Goal: Task Accomplishment & Management: Complete application form

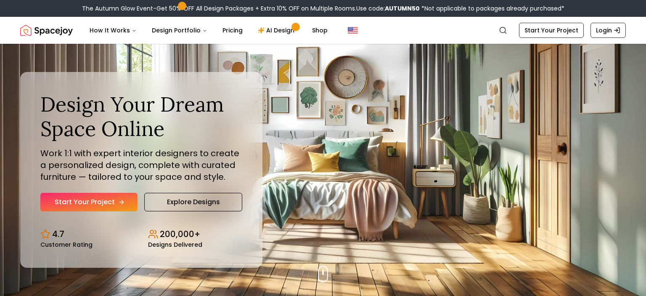
click at [108, 199] on link "Start Your Project" at bounding box center [88, 202] width 97 height 18
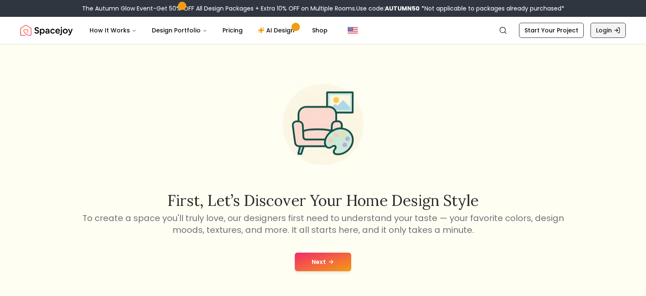
click at [599, 31] on link "Login" at bounding box center [607, 30] width 35 height 15
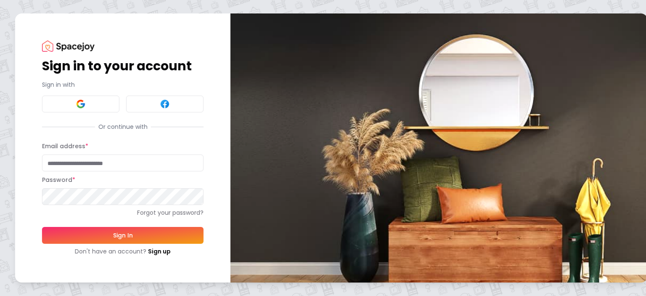
type input "**********"
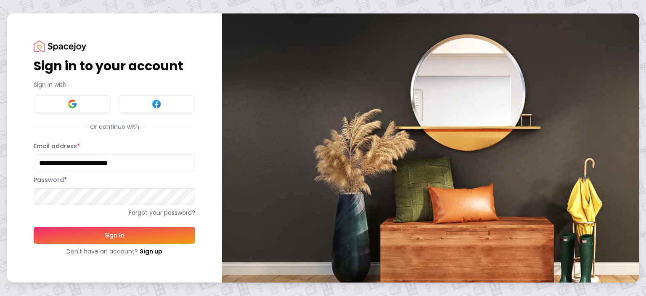
click at [110, 233] on button "Sign In" at bounding box center [114, 235] width 161 height 17
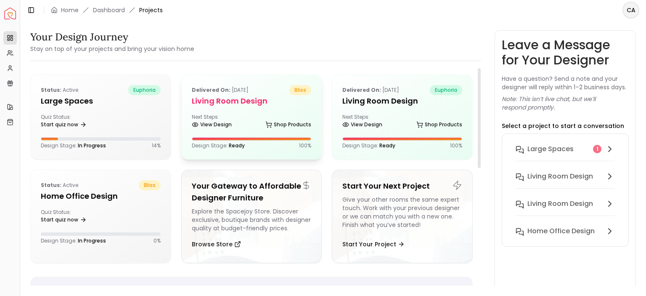
click at [275, 91] on div "Delivered on: Apr 28, 2022 bliss" at bounding box center [252, 90] width 120 height 10
click at [82, 113] on div "Status: active euphoria Large Spaces Quiz Status: Start quiz now Design Stage: …" at bounding box center [101, 117] width 140 height 84
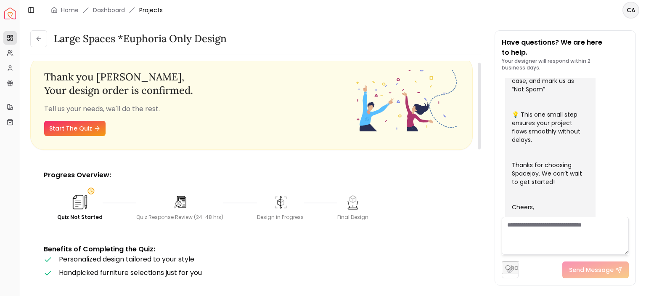
scroll to position [10, 0]
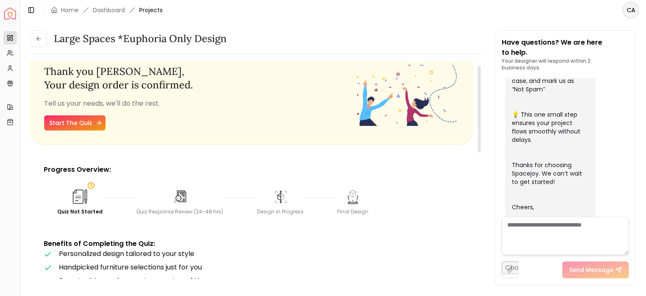
click at [88, 126] on link "Start The Quiz" at bounding box center [74, 122] width 61 height 15
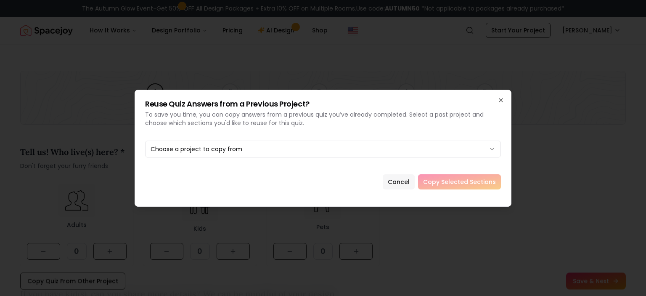
click at [405, 179] on button "Cancel" at bounding box center [399, 181] width 32 height 15
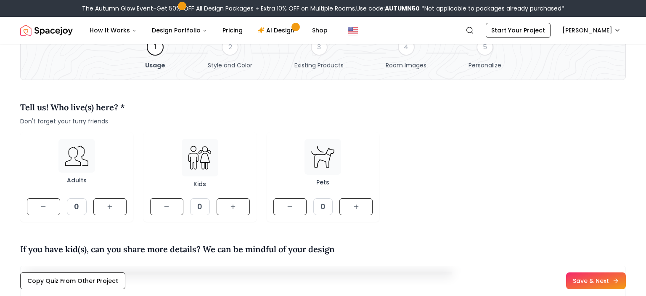
scroll to position [45, 0]
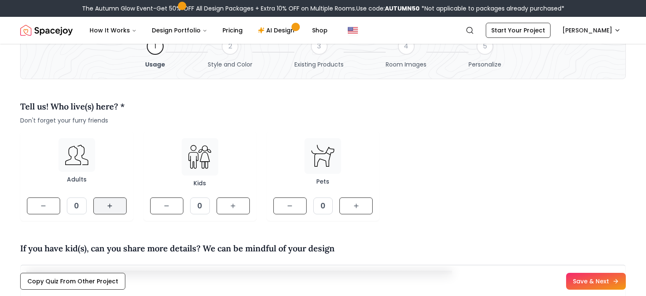
click at [109, 201] on button at bounding box center [109, 205] width 33 height 17
click at [240, 207] on button at bounding box center [232, 205] width 33 height 17
click at [367, 211] on button at bounding box center [355, 205] width 33 height 17
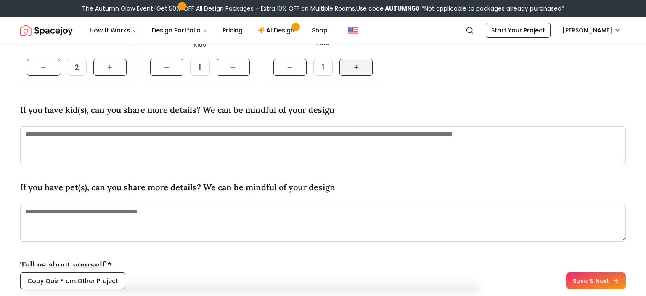
scroll to position [184, 0]
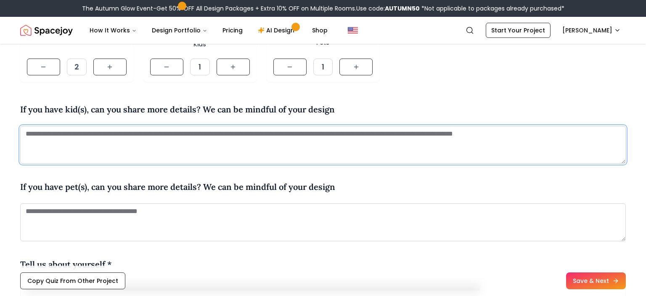
click at [248, 138] on textarea at bounding box center [322, 145] width 605 height 38
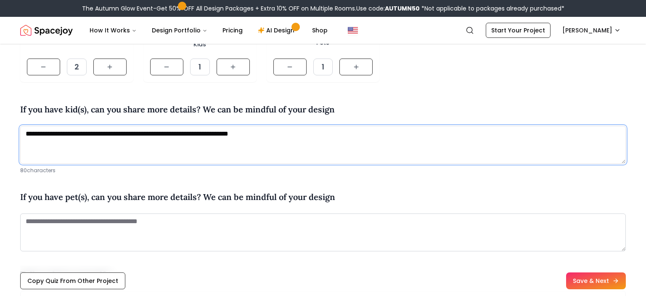
type textarea "**********"
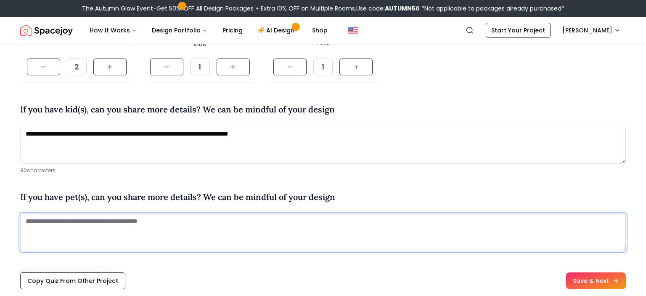
click at [168, 231] on textarea at bounding box center [322, 232] width 605 height 38
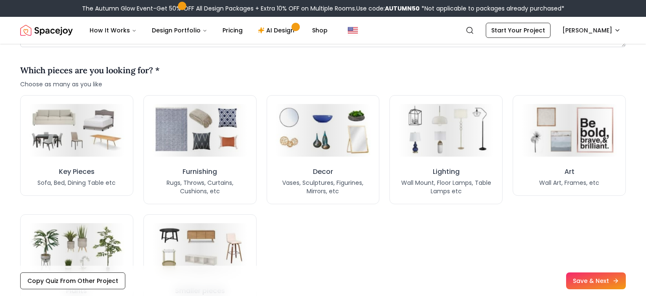
scroll to position [631, 0]
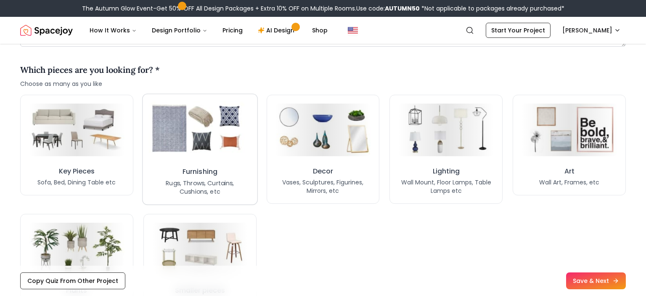
type textarea "**********"
click at [209, 154] on img at bounding box center [200, 129] width 102 height 56
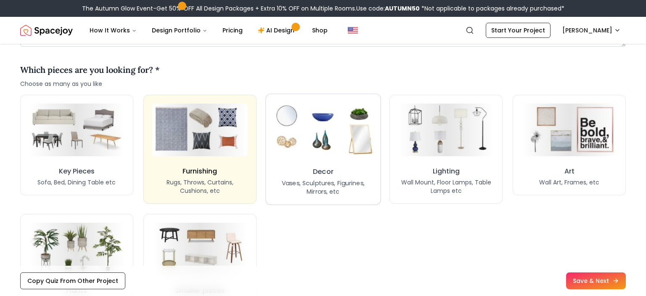
click at [303, 155] on img at bounding box center [323, 129] width 102 height 56
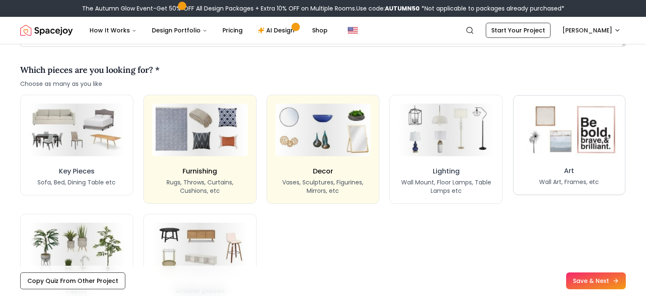
click at [554, 154] on img at bounding box center [568, 130] width 99 height 55
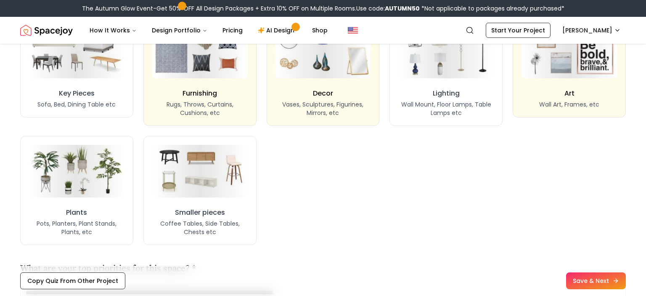
scroll to position [709, 0]
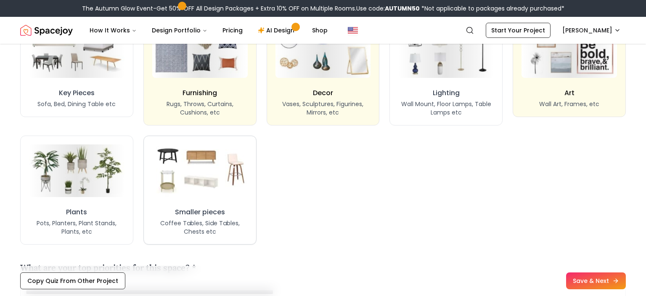
click at [212, 182] on img at bounding box center [200, 170] width 100 height 55
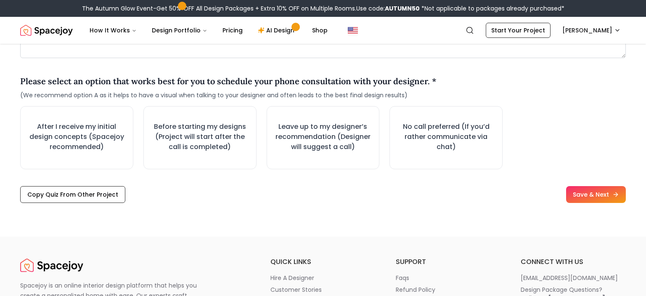
scroll to position [1143, 0]
click at [424, 140] on h3 "No call preferred (If you’d rather communicate via chat)" at bounding box center [445, 137] width 99 height 32
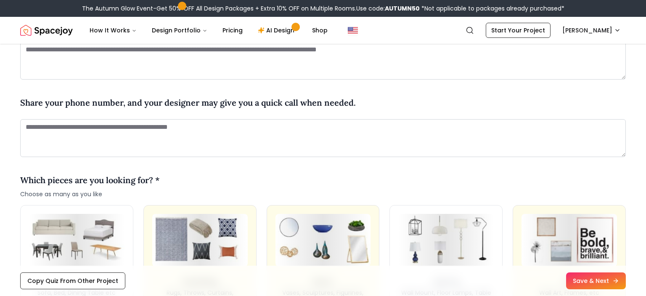
scroll to position [521, 0]
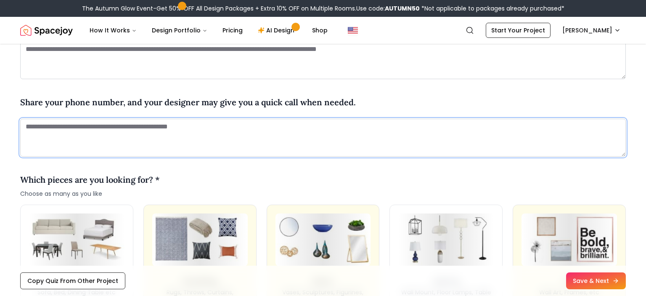
click at [95, 145] on textarea at bounding box center [322, 138] width 605 height 38
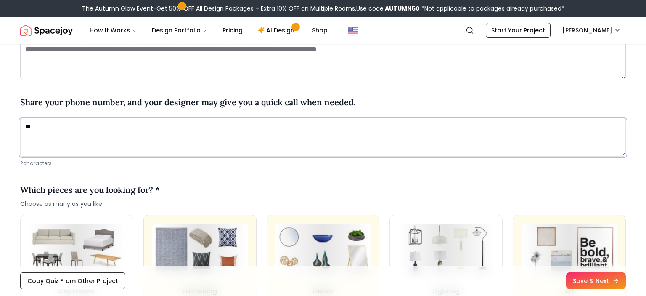
type textarea "*"
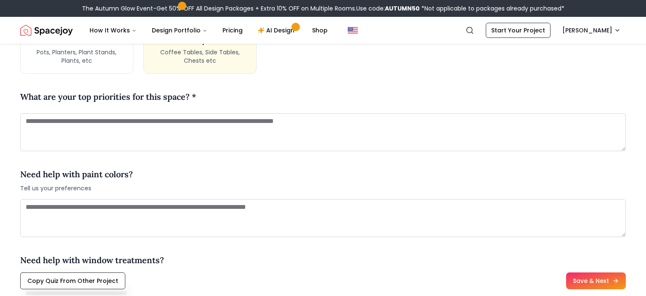
scroll to position [881, 0]
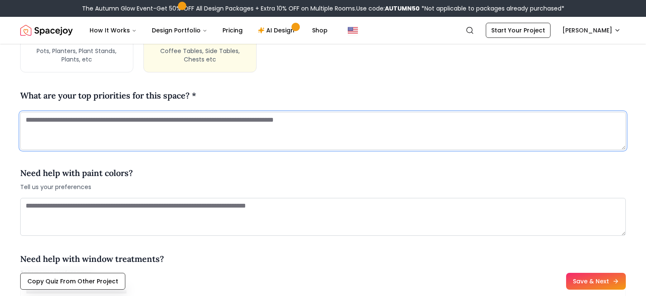
click at [86, 132] on textarea at bounding box center [322, 131] width 605 height 38
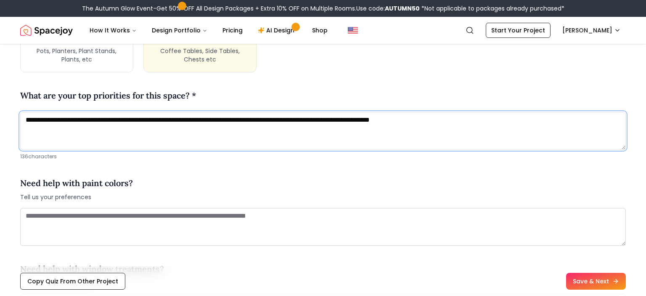
click at [416, 120] on textarea "**********" at bounding box center [322, 131] width 605 height 38
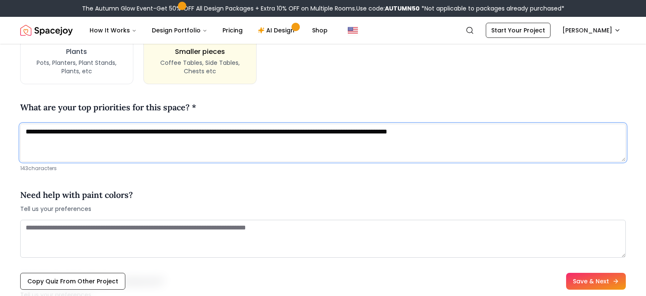
click at [494, 132] on textarea "**********" at bounding box center [322, 143] width 605 height 38
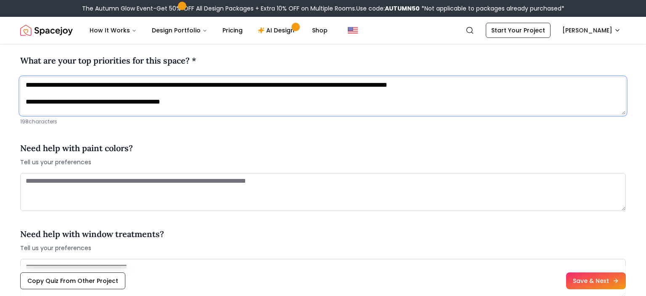
scroll to position [918, 0]
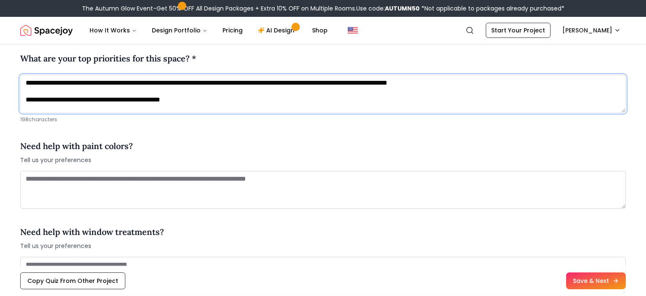
type textarea "**********"
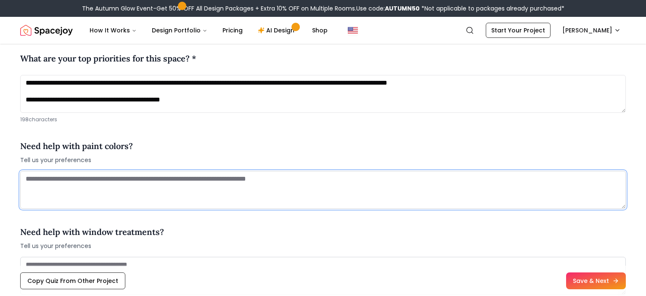
click at [273, 188] on textarea at bounding box center [322, 190] width 605 height 38
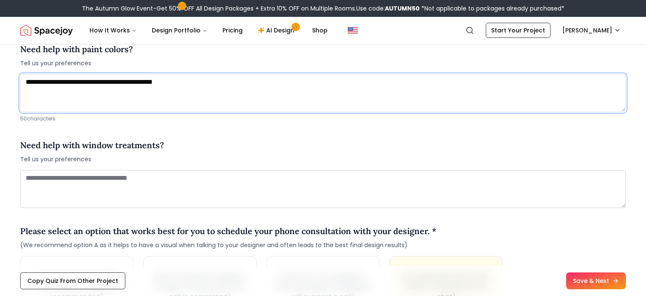
scroll to position [1017, 0]
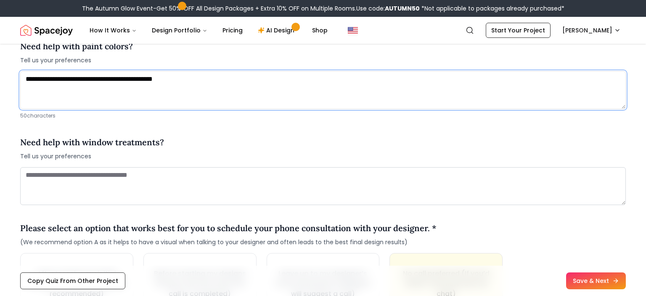
type textarea "**********"
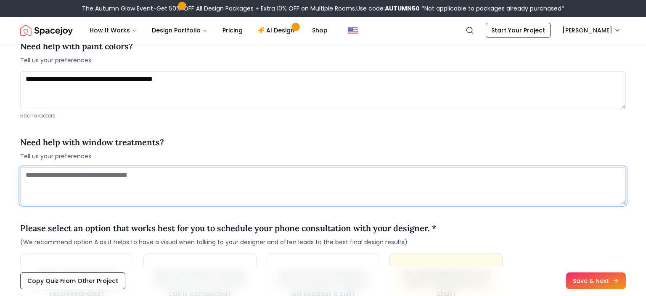
click at [145, 184] on textarea at bounding box center [322, 186] width 605 height 38
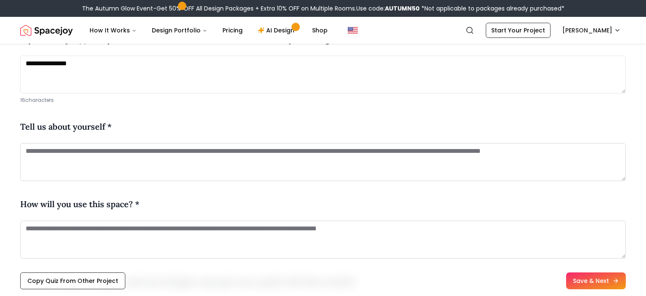
scroll to position [341, 0]
type textarea "**********"
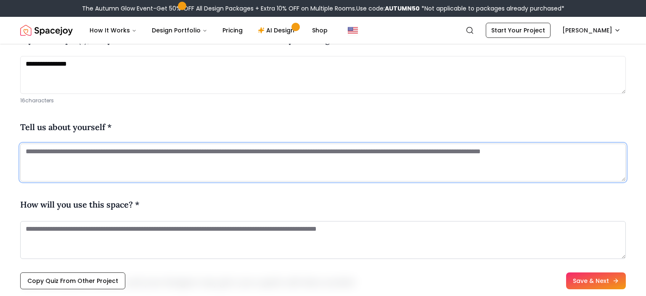
click at [117, 164] on textarea at bounding box center [322, 162] width 605 height 38
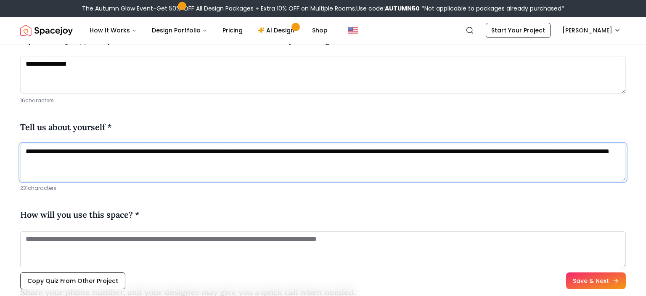
click at [201, 158] on textarea "**********" at bounding box center [322, 162] width 605 height 38
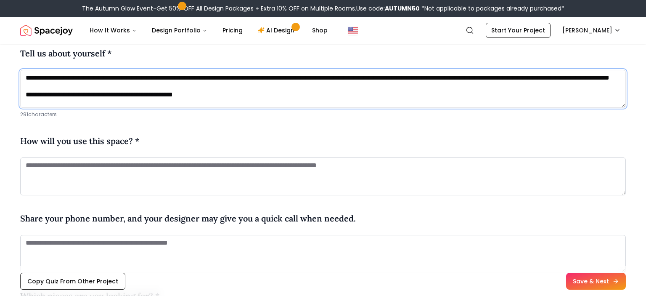
scroll to position [423, 0]
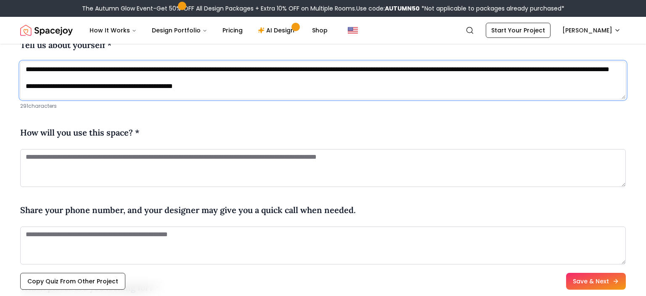
type textarea "**********"
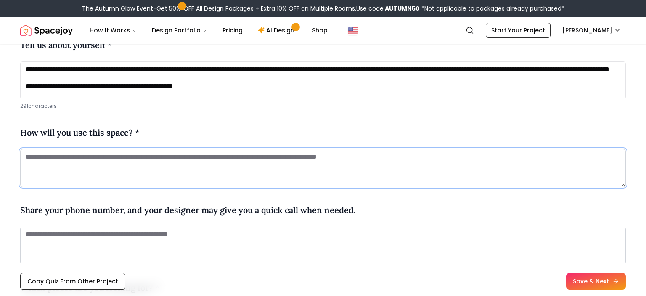
click at [159, 169] on textarea at bounding box center [322, 168] width 605 height 38
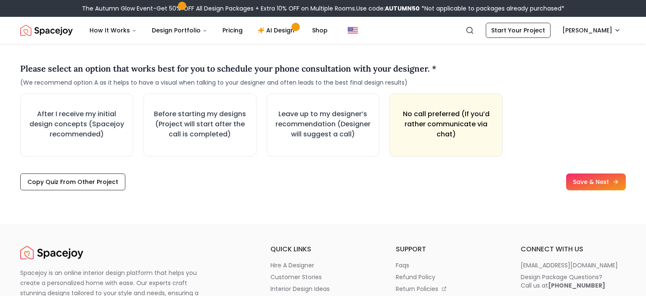
scroll to position [1207, 0]
type textarea "**********"
click at [592, 175] on button "Save & Next" at bounding box center [595, 181] width 63 height 18
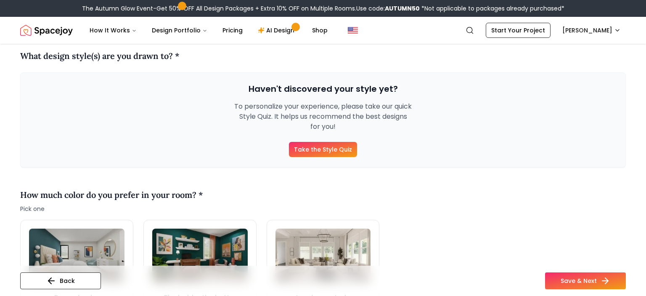
scroll to position [99, 0]
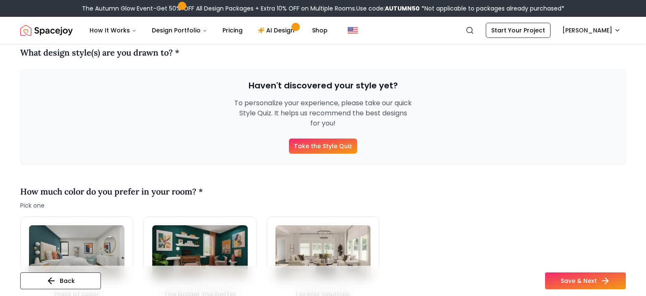
click at [330, 143] on link "Take the Style Quiz" at bounding box center [323, 145] width 68 height 15
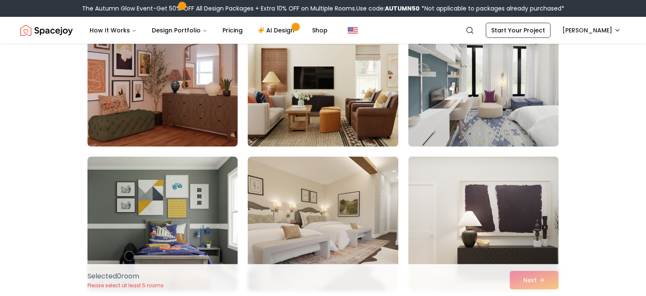
scroll to position [86, 0]
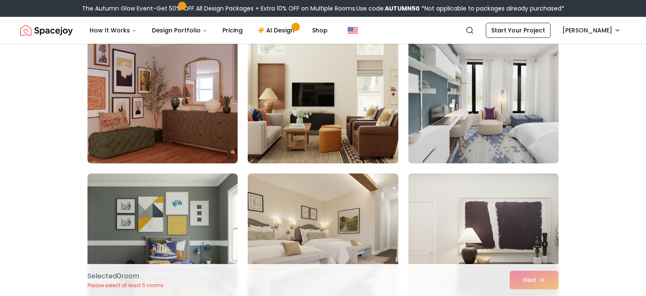
click at [297, 77] on img at bounding box center [323, 95] width 158 height 141
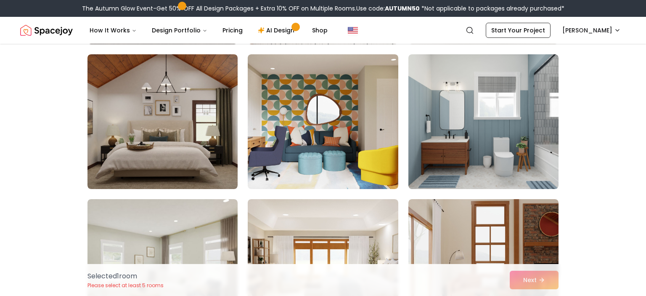
scroll to position [671, 0]
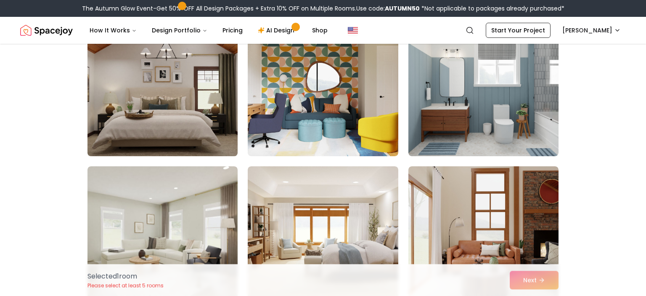
click at [194, 99] on img at bounding box center [163, 88] width 158 height 141
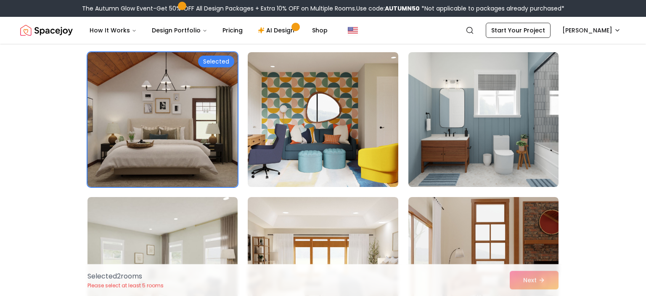
scroll to position [649, 0]
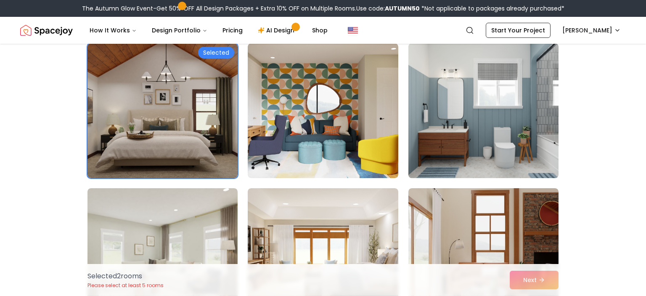
click at [545, 102] on img at bounding box center [483, 110] width 158 height 141
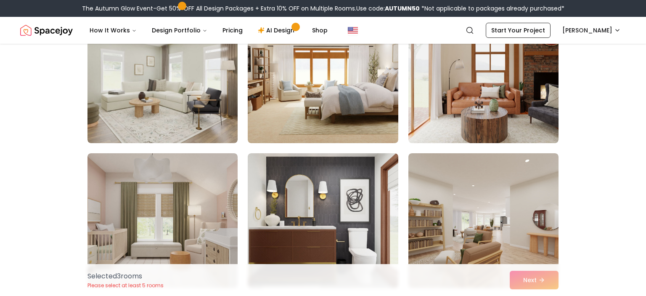
scroll to position [790, 0]
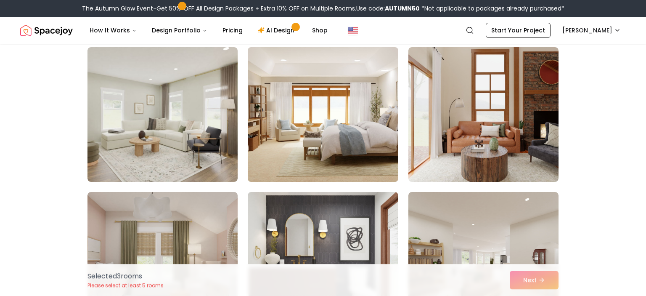
click at [328, 139] on img at bounding box center [323, 114] width 158 height 141
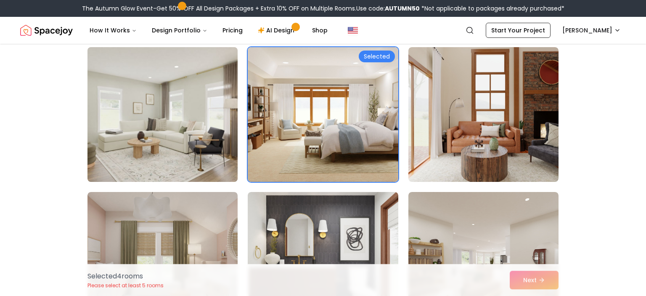
click at [211, 99] on img at bounding box center [163, 114] width 158 height 141
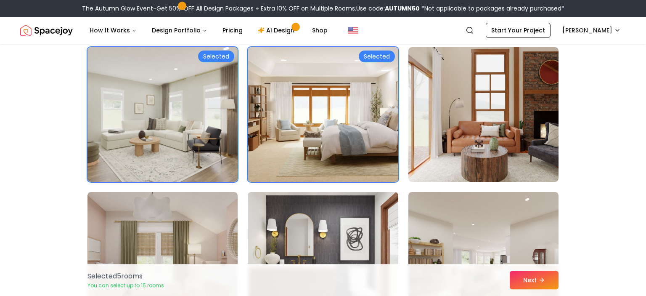
click at [296, 110] on img at bounding box center [323, 114] width 158 height 141
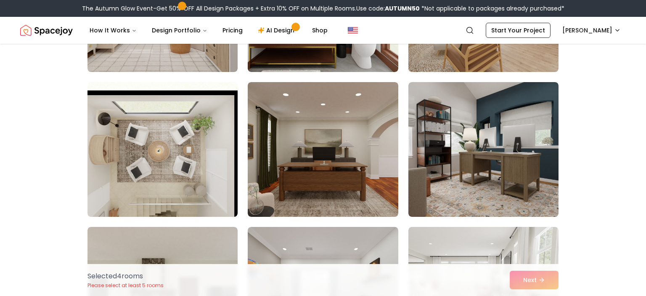
scroll to position [1048, 0]
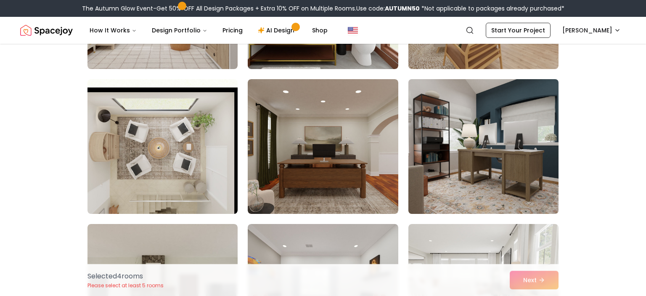
click at [514, 132] on img at bounding box center [483, 146] width 158 height 141
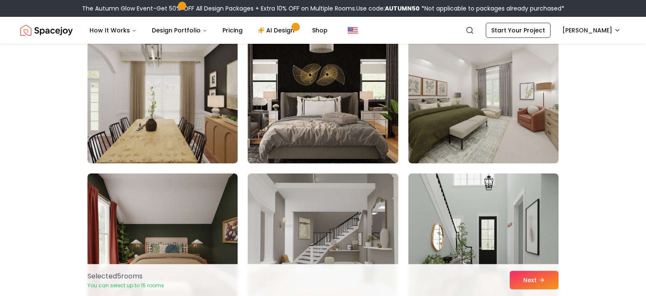
scroll to position [1535, 0]
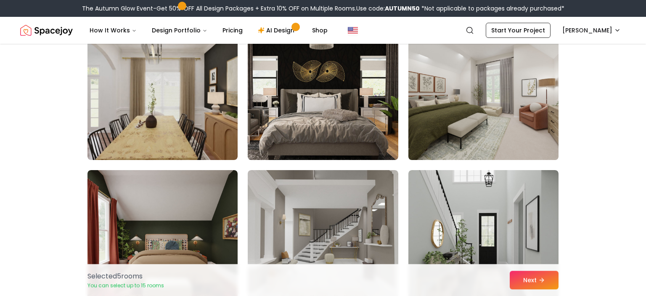
click at [534, 133] on img at bounding box center [483, 92] width 158 height 141
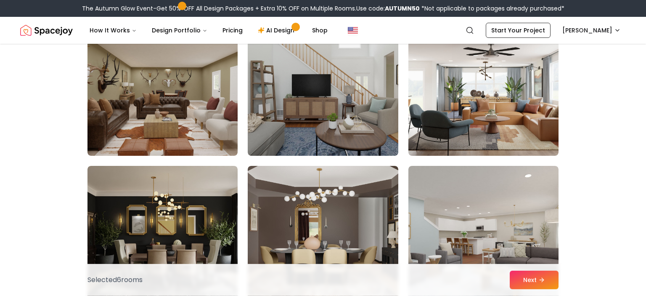
scroll to position [2188, 0]
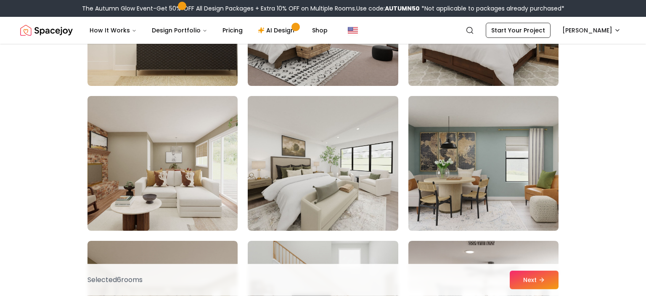
click at [518, 176] on img at bounding box center [483, 162] width 158 height 141
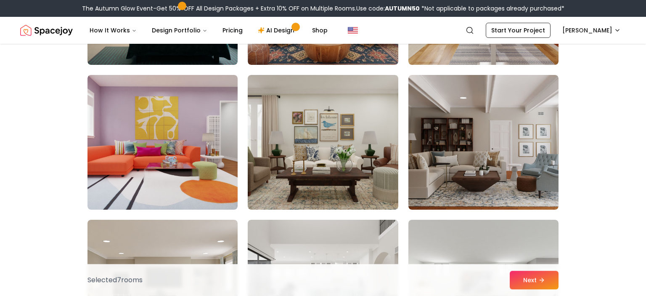
scroll to position [3946, 0]
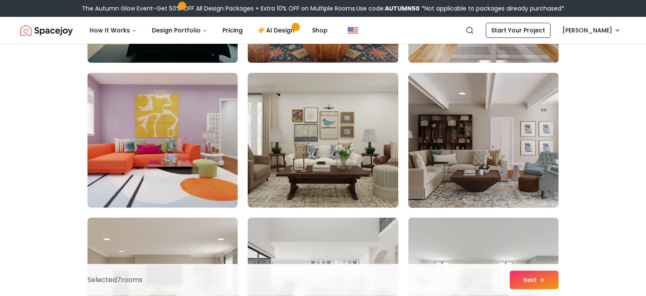
click at [532, 168] on img at bounding box center [483, 139] width 158 height 141
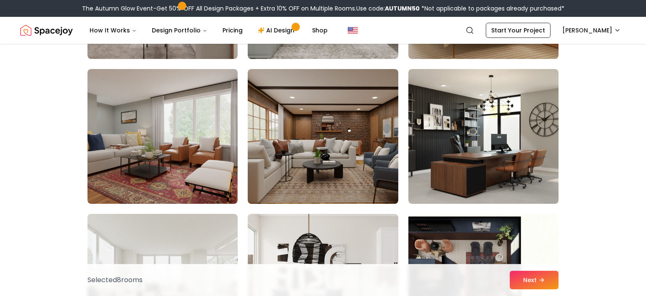
scroll to position [4386, 0]
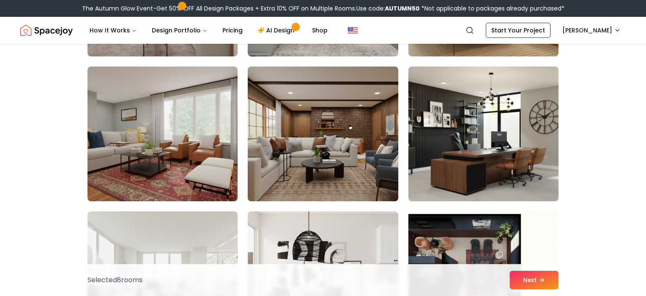
click at [366, 125] on img at bounding box center [323, 133] width 158 height 141
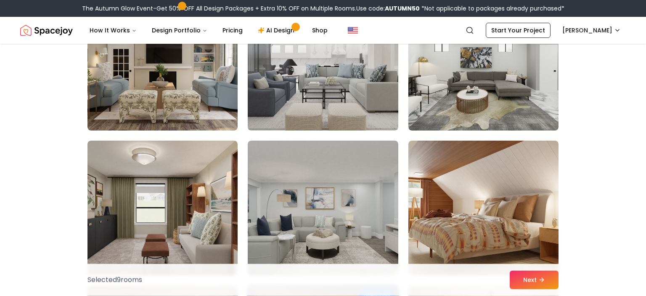
scroll to position [4170, 0]
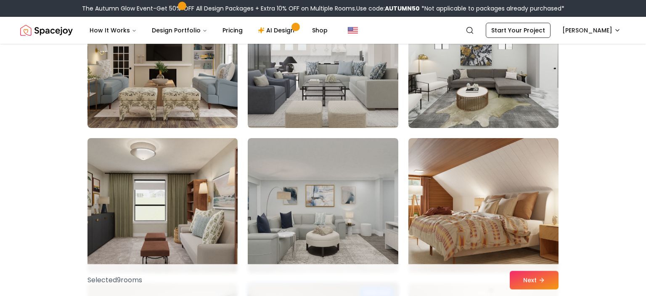
click at [162, 188] on img at bounding box center [163, 205] width 158 height 141
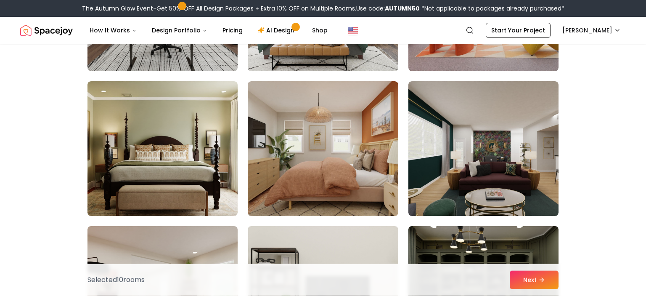
scroll to position [3208, 0]
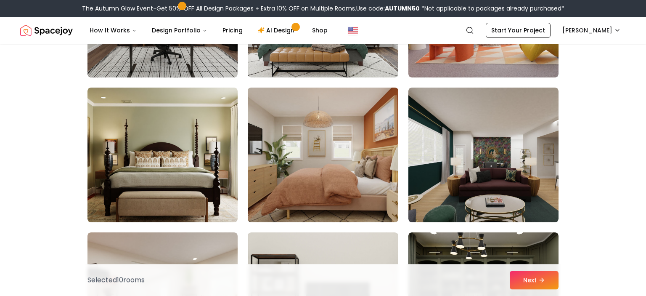
click at [277, 147] on img at bounding box center [323, 154] width 158 height 141
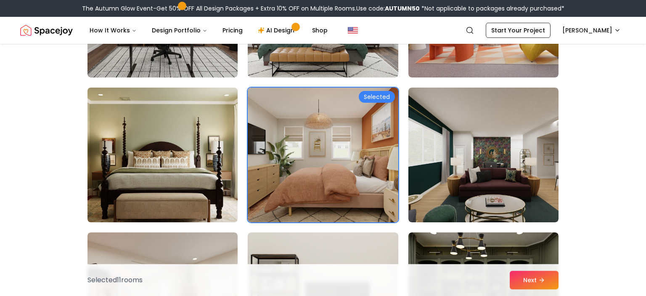
click at [158, 157] on img at bounding box center [163, 154] width 158 height 141
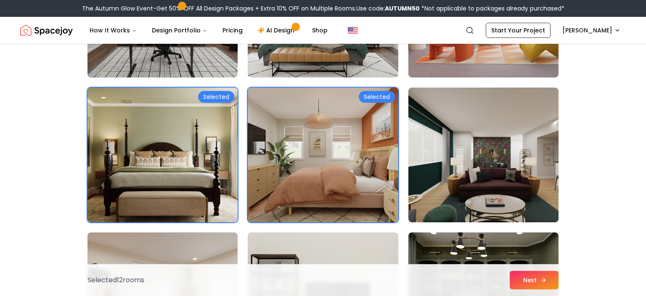
click at [546, 278] on icon at bounding box center [543, 279] width 7 height 7
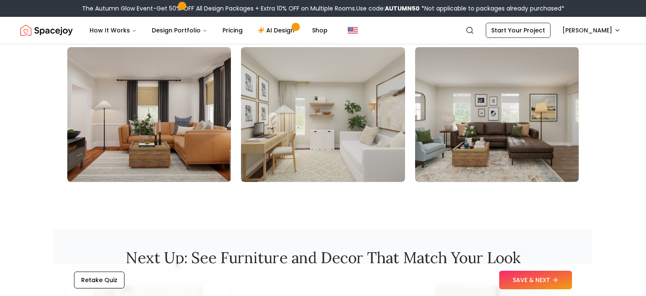
scroll to position [963, 0]
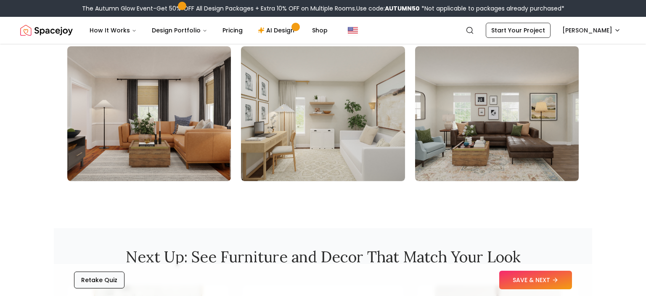
click at [111, 278] on button "Retake Quiz" at bounding box center [99, 279] width 50 height 17
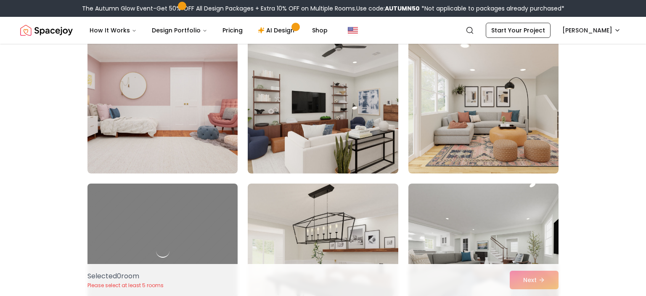
scroll to position [76, 0]
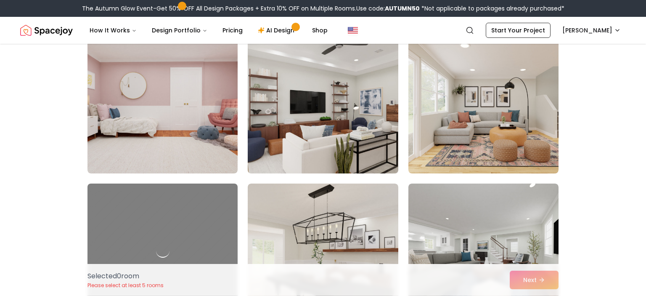
click at [309, 135] on img at bounding box center [323, 105] width 158 height 141
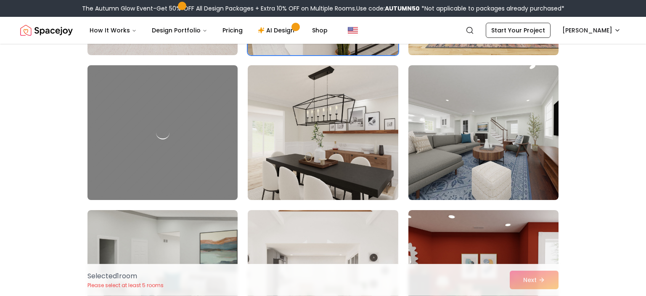
scroll to position [195, 0]
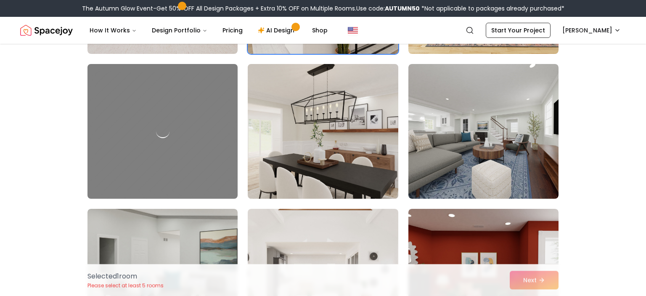
click at [360, 147] on img at bounding box center [323, 131] width 158 height 141
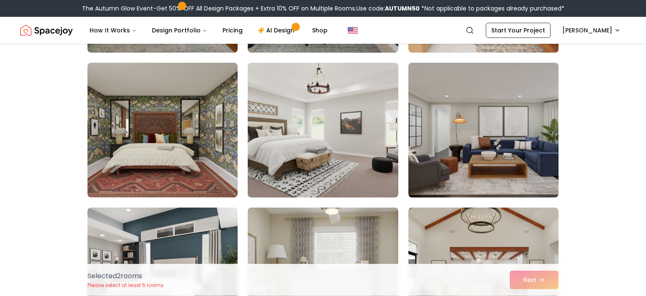
scroll to position [1071, 0]
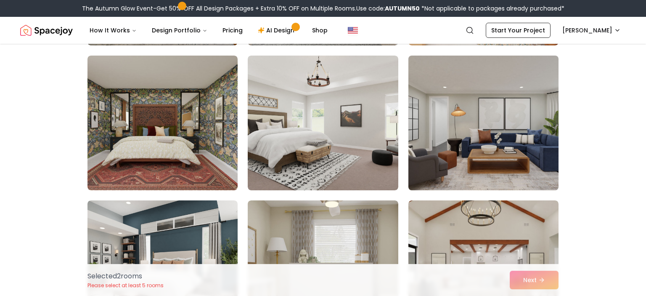
click at [503, 117] on img at bounding box center [483, 122] width 158 height 141
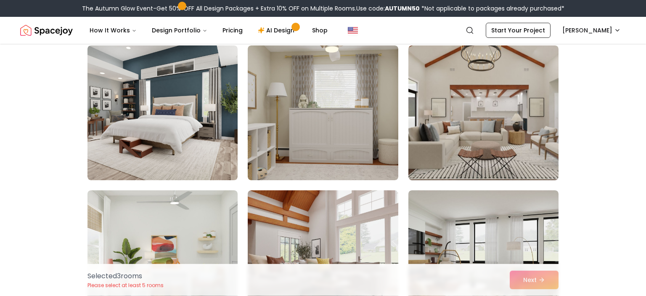
scroll to position [1226, 0]
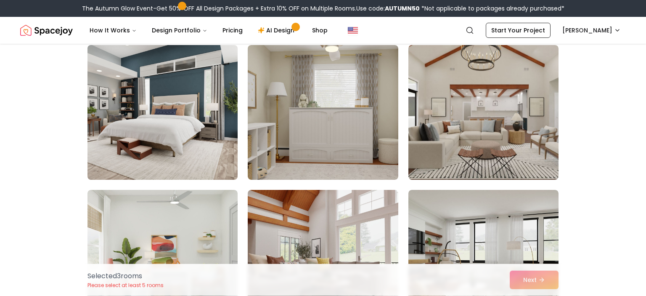
click at [196, 116] on img at bounding box center [163, 112] width 158 height 141
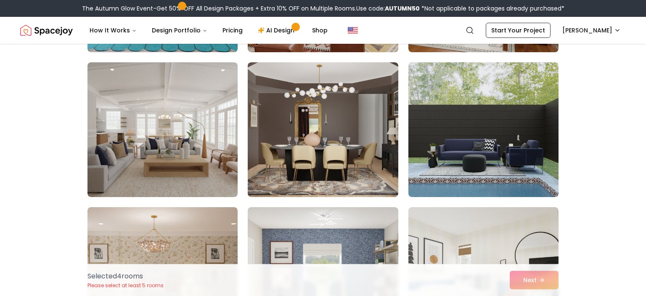
scroll to position [1499, 0]
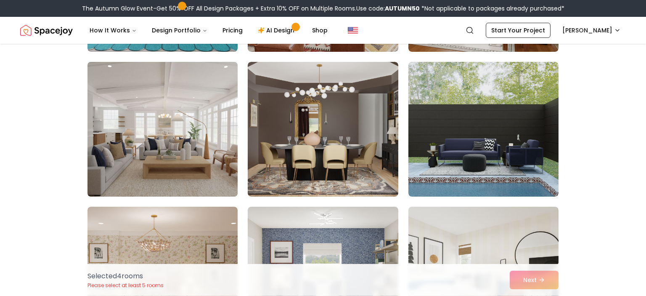
click at [132, 117] on img at bounding box center [163, 128] width 158 height 141
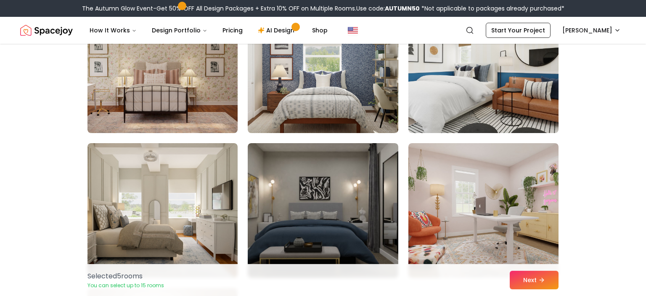
scroll to position [1681, 0]
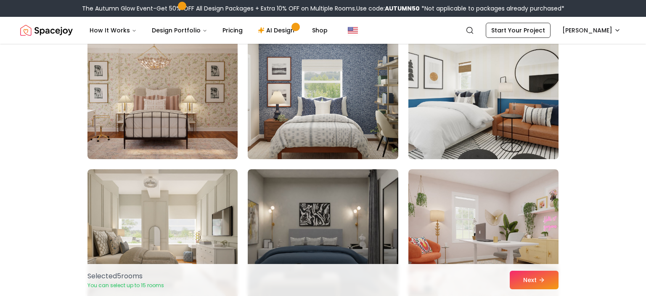
click at [304, 100] on img at bounding box center [323, 91] width 158 height 141
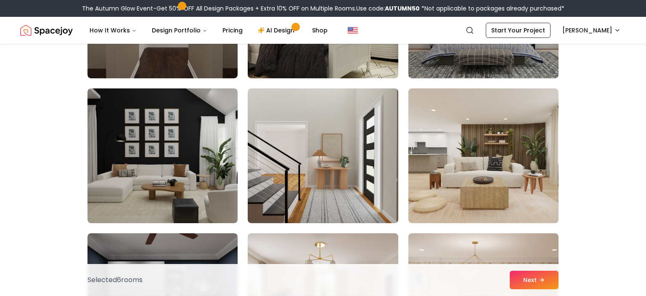
scroll to position [3208, 0]
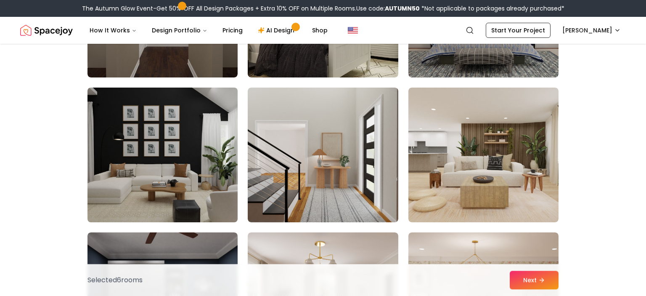
click at [109, 147] on img at bounding box center [163, 154] width 158 height 141
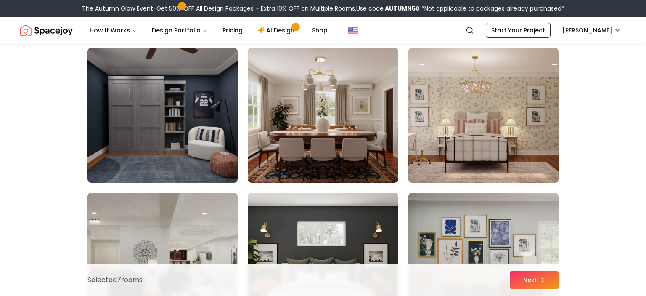
scroll to position [3393, 0]
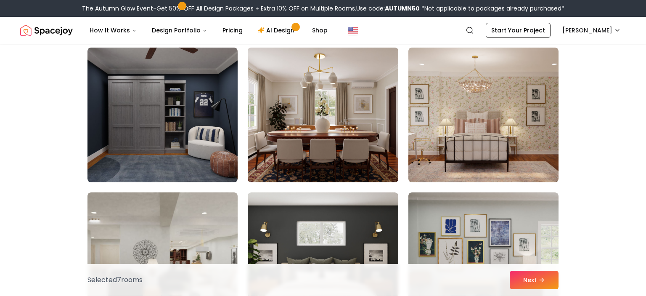
click at [357, 90] on img at bounding box center [323, 114] width 158 height 141
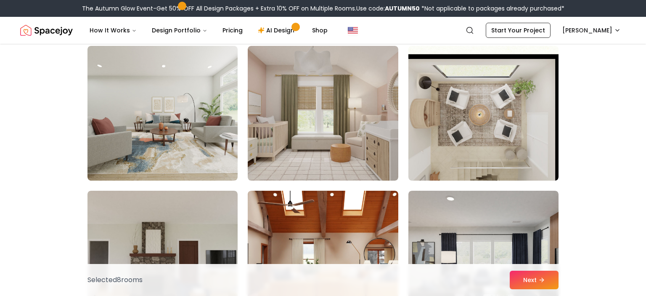
scroll to position [3973, 0]
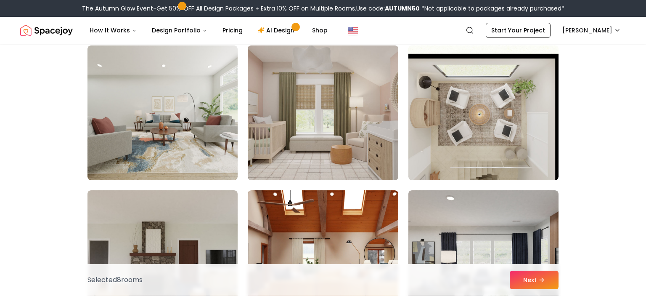
click at [314, 116] on img at bounding box center [323, 112] width 158 height 141
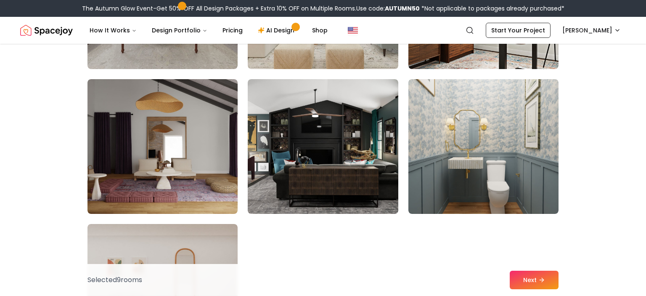
scroll to position [4666, 0]
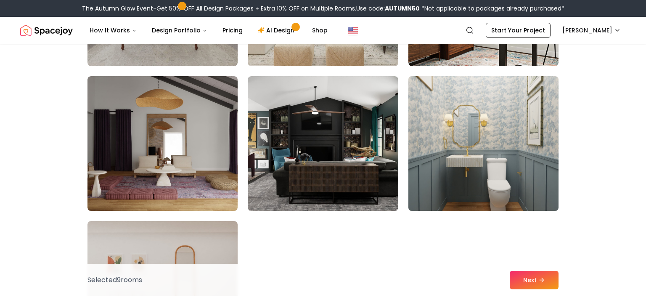
click at [451, 132] on img at bounding box center [483, 143] width 158 height 141
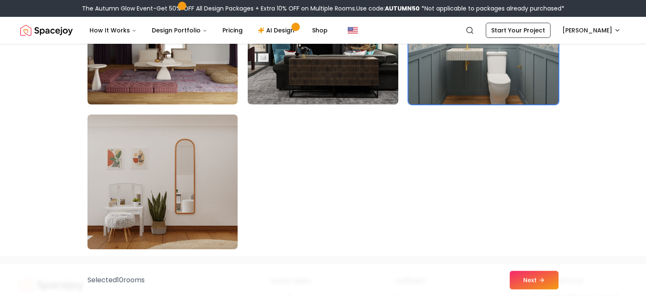
scroll to position [4773, 0]
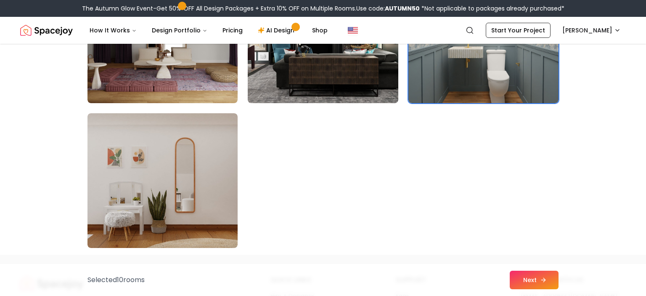
click at [544, 280] on icon at bounding box center [543, 279] width 7 height 7
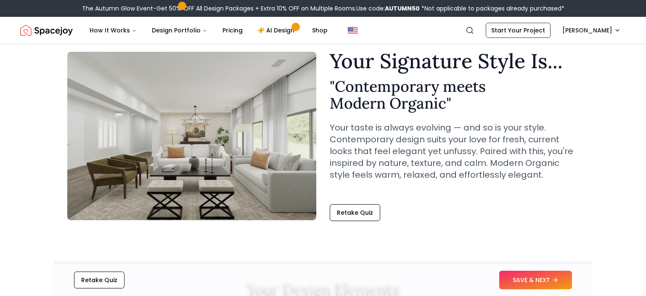
scroll to position [35, 0]
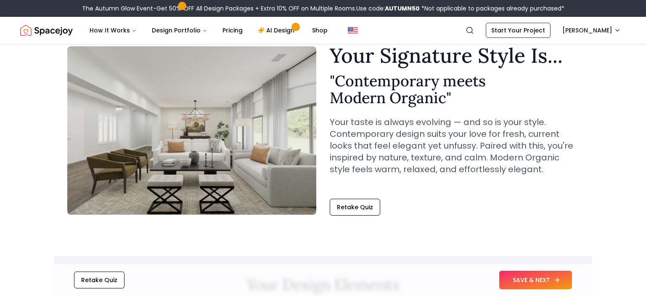
click at [509, 277] on button "SAVE & NEXT" at bounding box center [535, 279] width 73 height 18
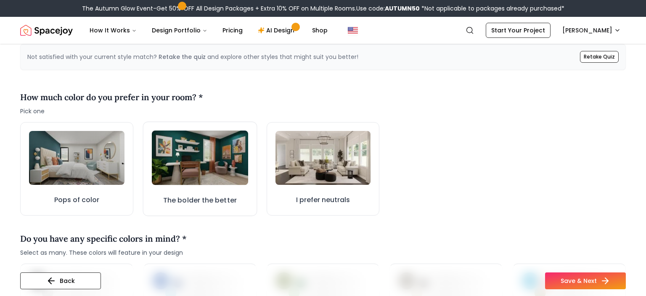
scroll to position [216, 0]
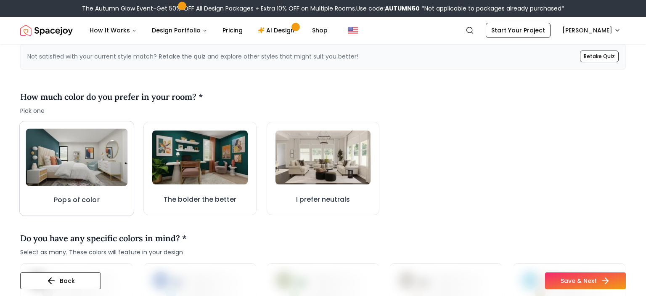
click at [113, 183] on img at bounding box center [77, 156] width 102 height 57
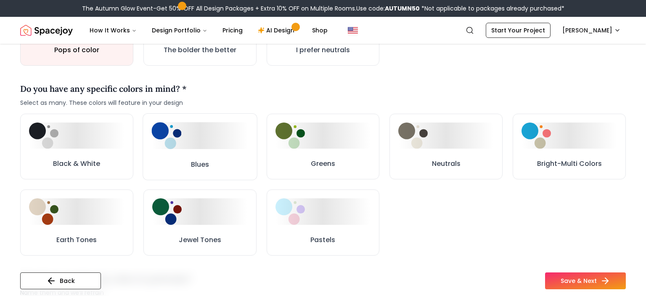
scroll to position [365, 0]
click at [204, 142] on div at bounding box center [199, 135] width 97 height 27
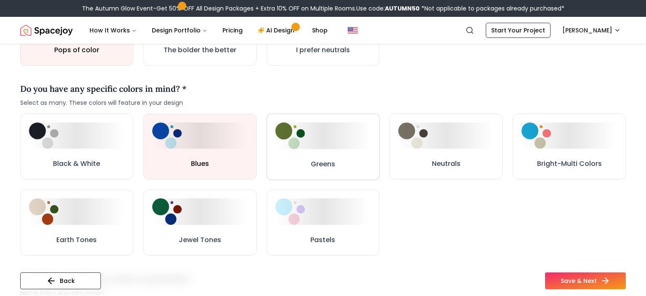
click at [305, 130] on div at bounding box center [322, 135] width 95 height 26
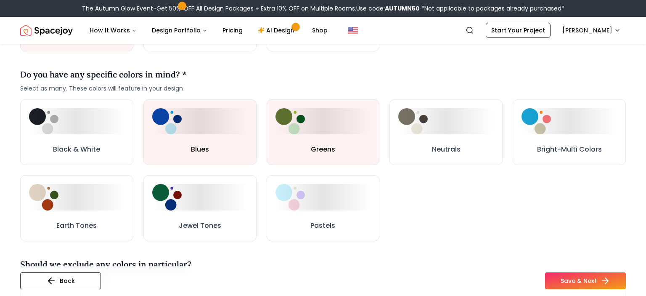
scroll to position [381, 0]
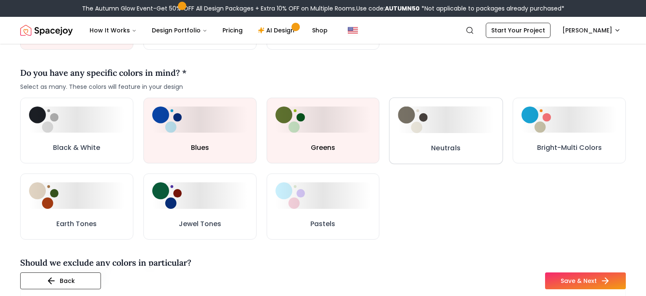
click at [440, 143] on h3 "Neutrals" at bounding box center [445, 148] width 29 height 11
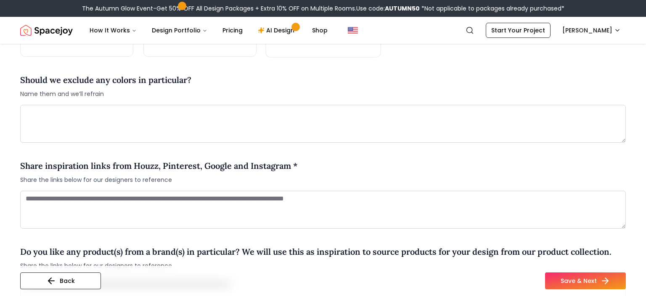
scroll to position [589, 0]
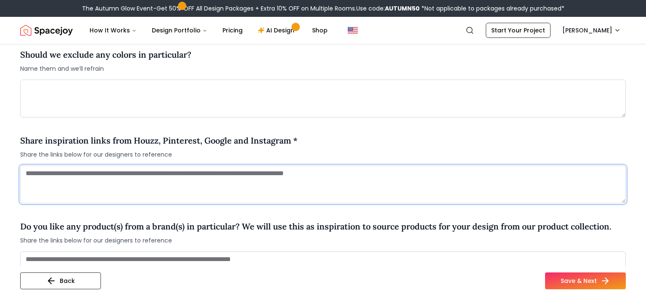
click at [270, 173] on textarea at bounding box center [322, 184] width 605 height 38
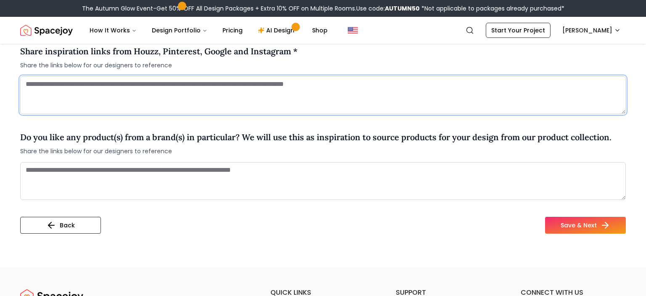
scroll to position [716, 0]
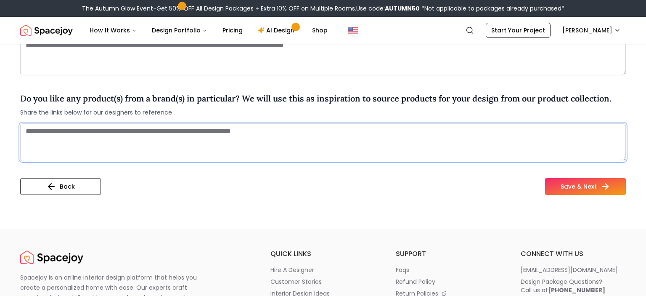
click at [267, 137] on textarea at bounding box center [322, 142] width 605 height 38
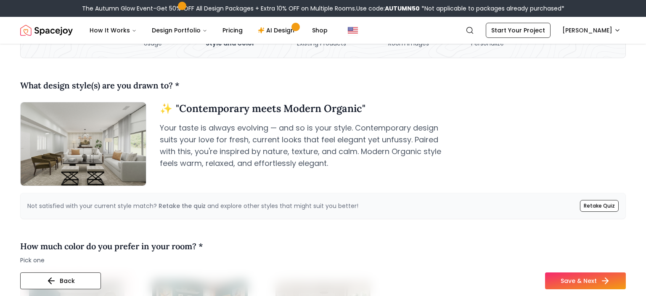
scroll to position [0, 0]
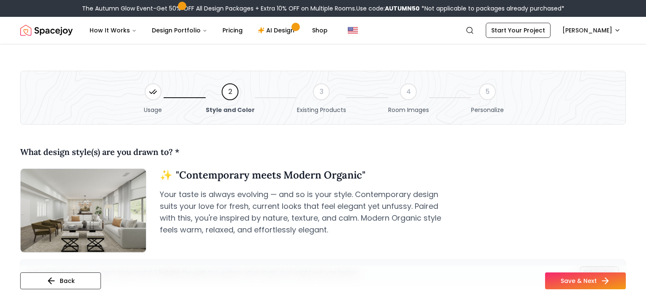
type textarea "**********"
click at [156, 92] on icon at bounding box center [153, 91] width 8 height 8
click at [72, 278] on button "Back" at bounding box center [60, 280] width 81 height 17
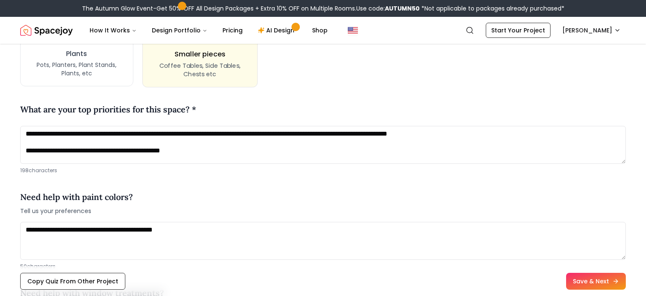
scroll to position [916, 0]
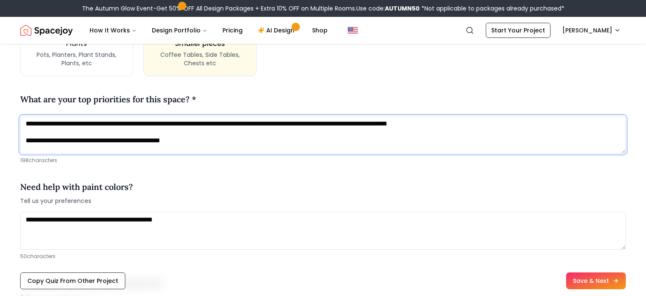
click at [206, 120] on textarea "**********" at bounding box center [322, 135] width 605 height 38
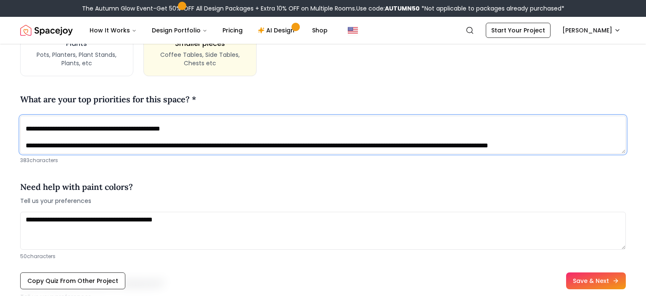
scroll to position [17, 0]
type textarea "**********"
click at [594, 283] on button "Save & Next" at bounding box center [595, 281] width 63 height 18
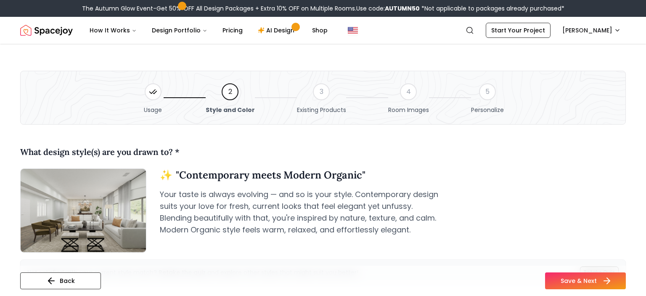
click at [578, 279] on button "Save & Next" at bounding box center [585, 280] width 81 height 17
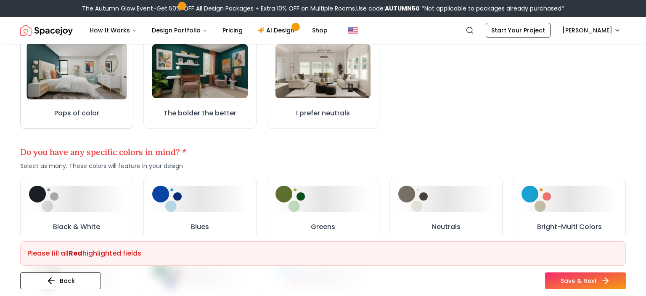
scroll to position [298, 0]
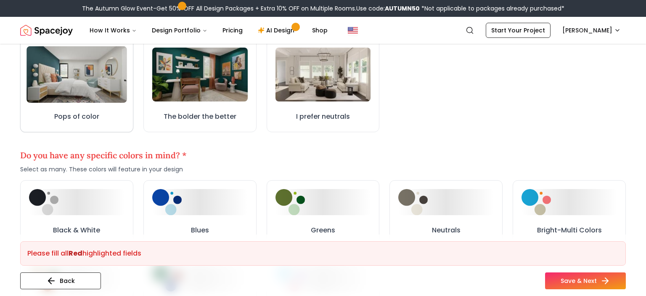
click at [70, 86] on img at bounding box center [76, 74] width 100 height 56
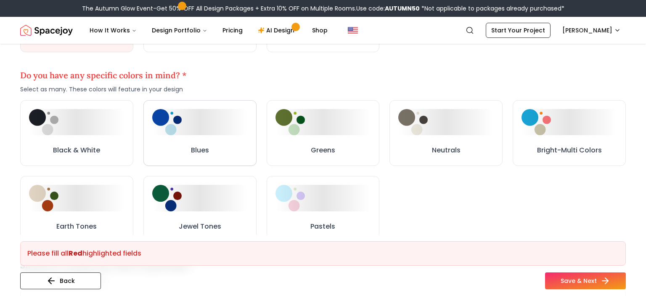
scroll to position [379, 0]
click at [240, 123] on div at bounding box center [199, 121] width 95 height 26
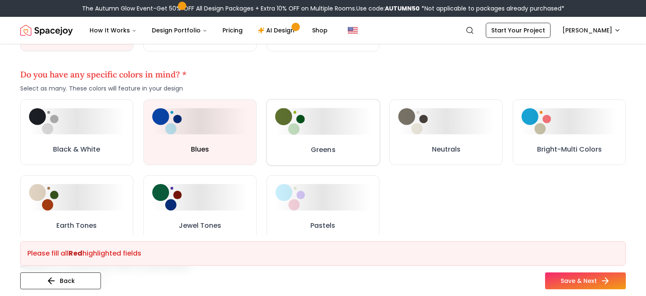
click at [325, 138] on button "Greens" at bounding box center [323, 132] width 114 height 66
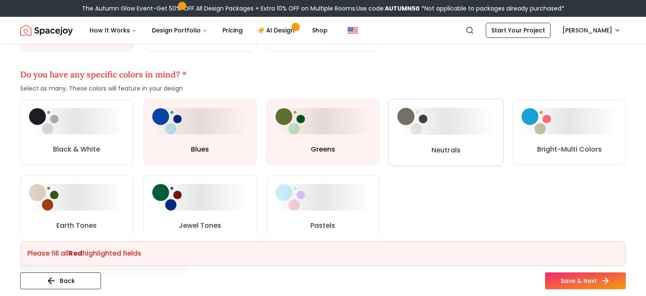
click at [442, 132] on div at bounding box center [445, 121] width 97 height 27
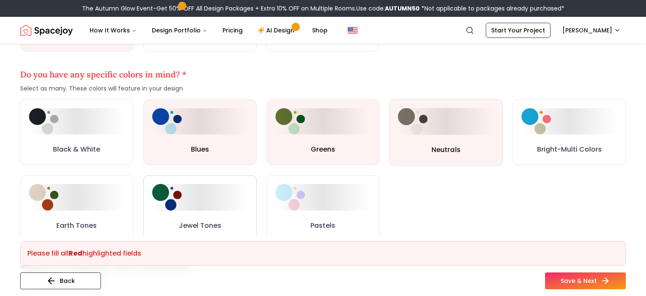
click at [190, 204] on div at bounding box center [199, 197] width 95 height 26
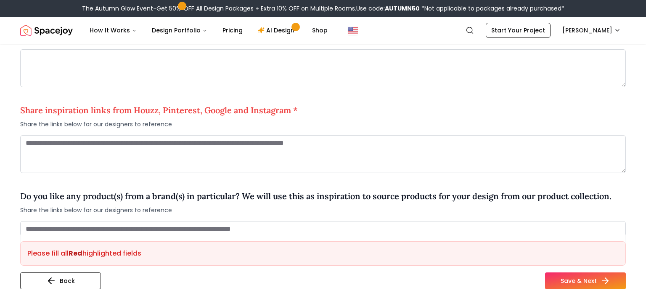
scroll to position [614, 0]
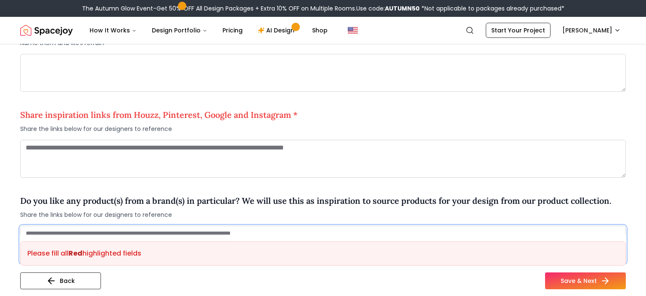
click at [281, 232] on textarea at bounding box center [322, 244] width 605 height 38
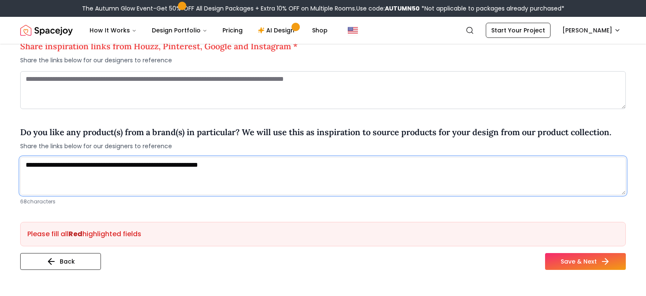
scroll to position [684, 0]
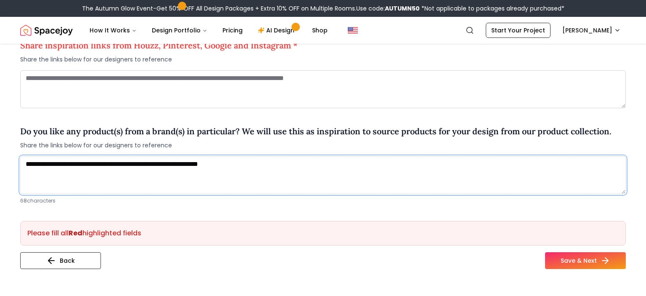
type textarea "**********"
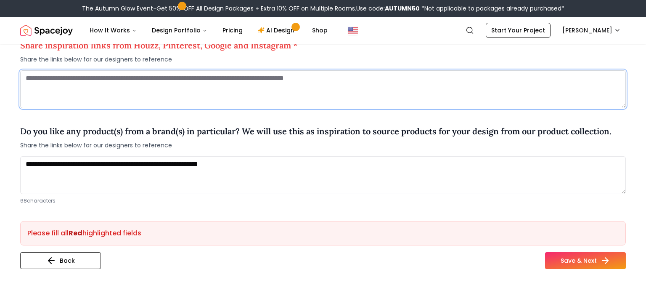
click at [177, 87] on textarea at bounding box center [322, 89] width 605 height 38
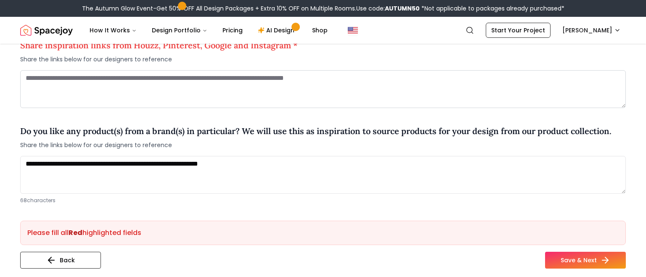
click at [177, 87] on div "Share inspiration links from Houzz, Pinterest, Google and Instagram * Share the…" at bounding box center [322, 70] width 605 height 76
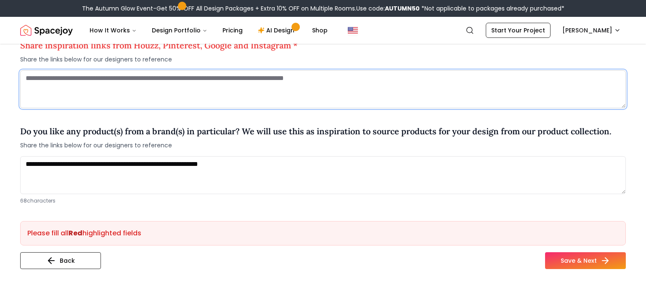
click at [176, 81] on textarea at bounding box center [322, 89] width 605 height 38
paste textarea "**********"
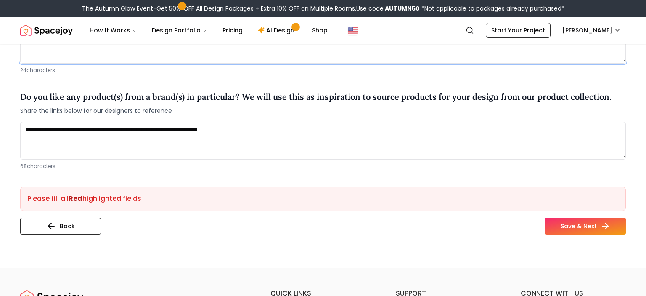
scroll to position [731, 0]
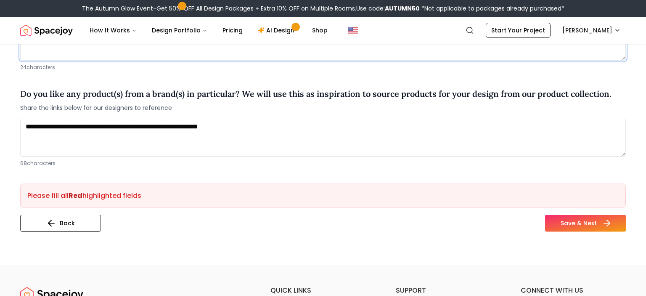
type textarea "**********"
click at [578, 218] on button "Save & Next" at bounding box center [585, 222] width 81 height 17
